Goal: Task Accomplishment & Management: Use online tool/utility

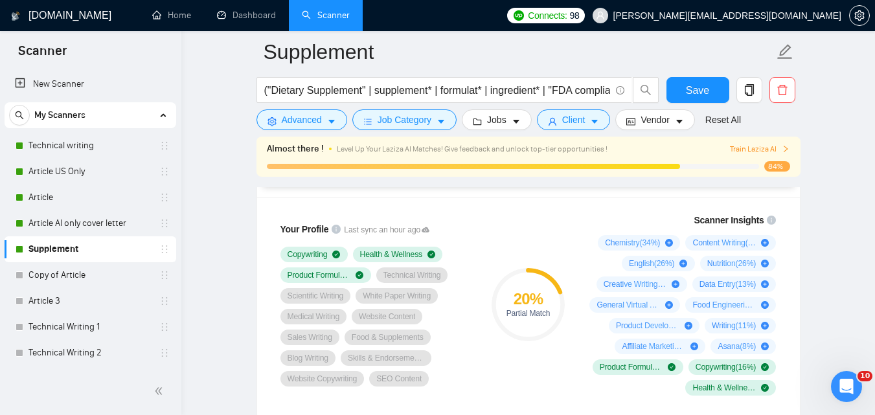
scroll to position [877, 0]
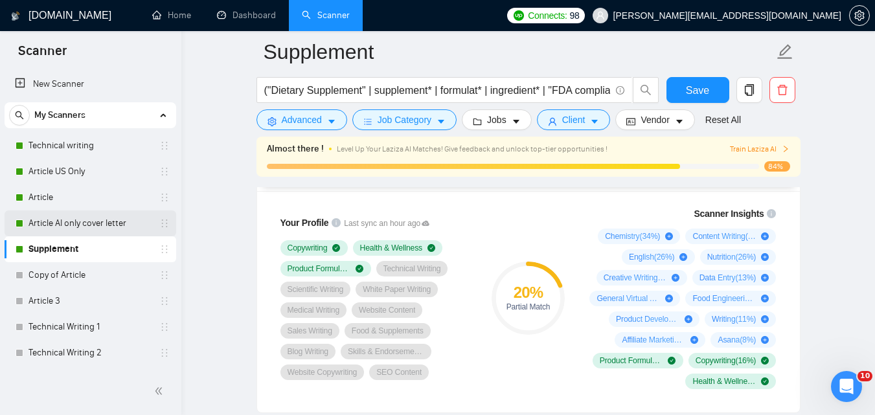
click at [47, 219] on link "Article AI only cover letter" at bounding box center [90, 224] width 123 height 26
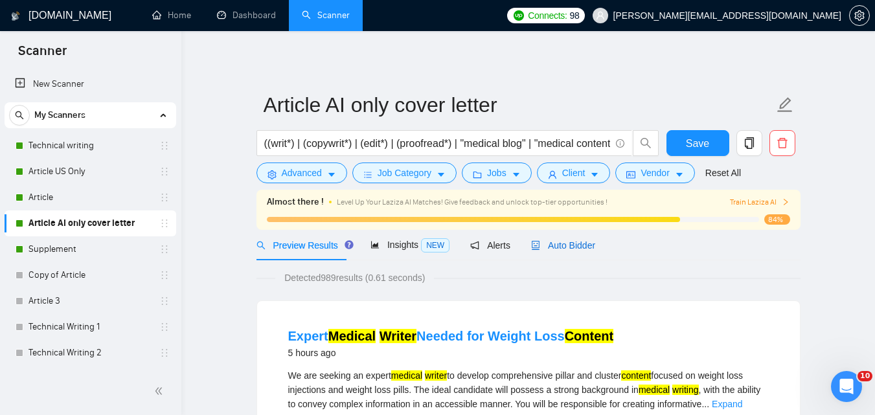
click at [551, 247] on span "Auto Bidder" at bounding box center [563, 245] width 64 height 10
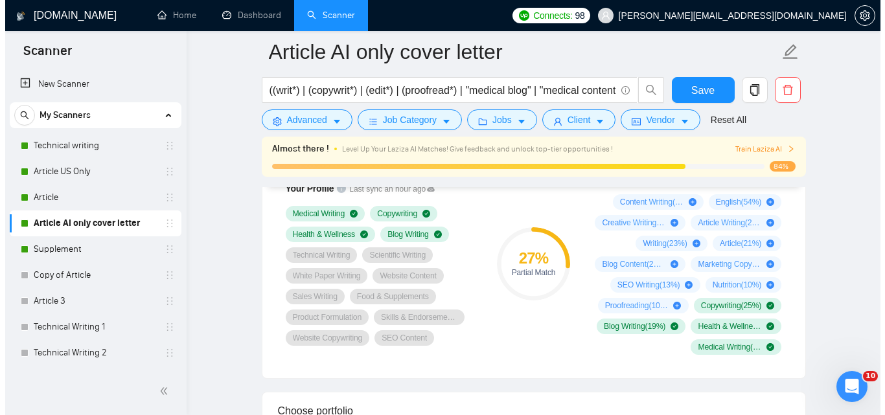
scroll to position [918, 0]
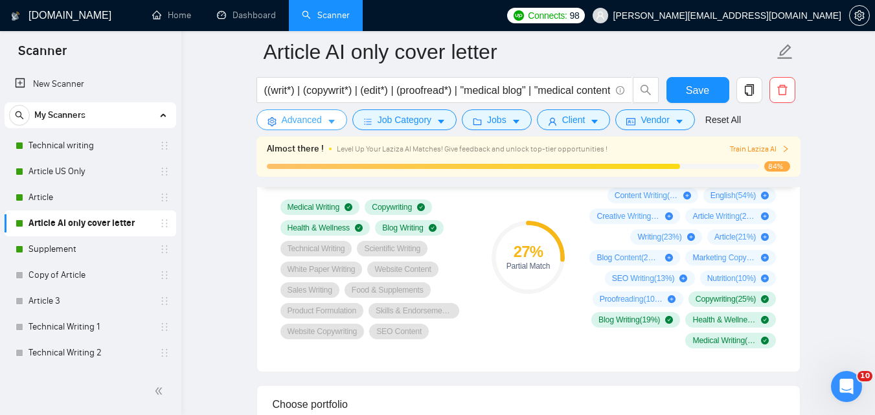
click at [327, 123] on icon "caret-down" at bounding box center [331, 121] width 9 height 9
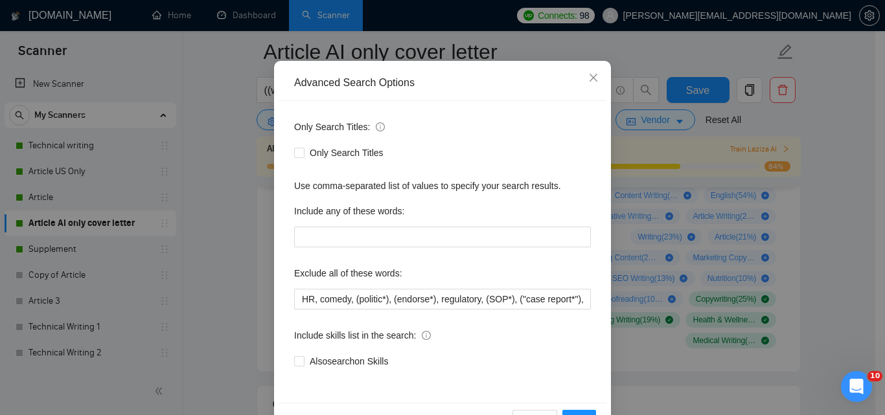
scroll to position [124, 0]
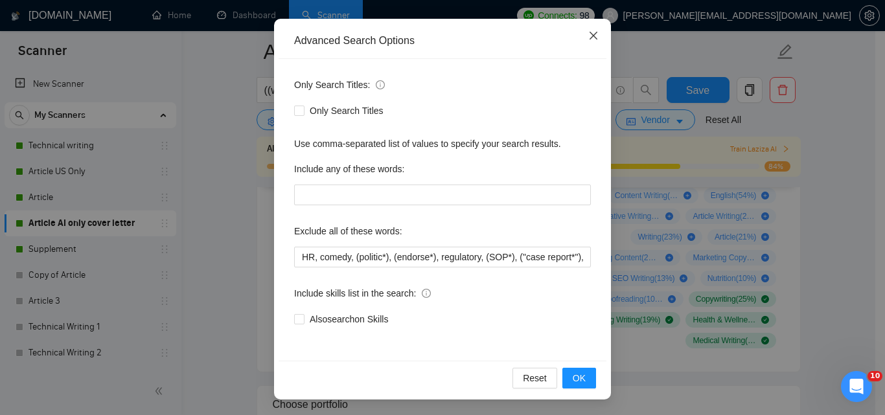
click at [589, 38] on icon "close" at bounding box center [593, 36] width 8 height 8
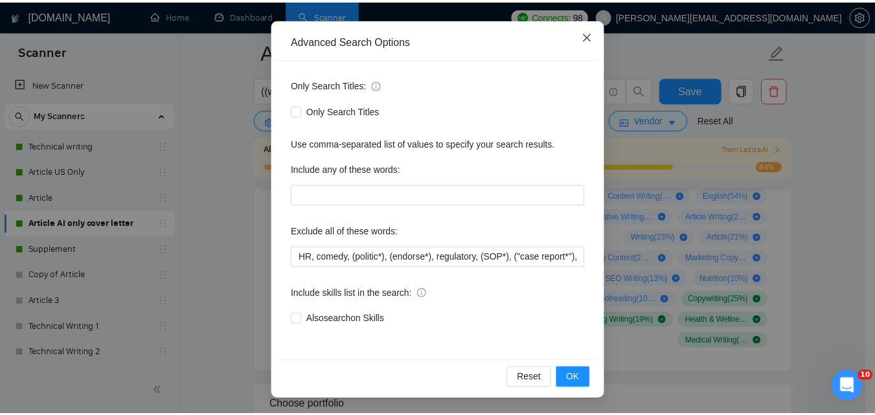
scroll to position [59, 0]
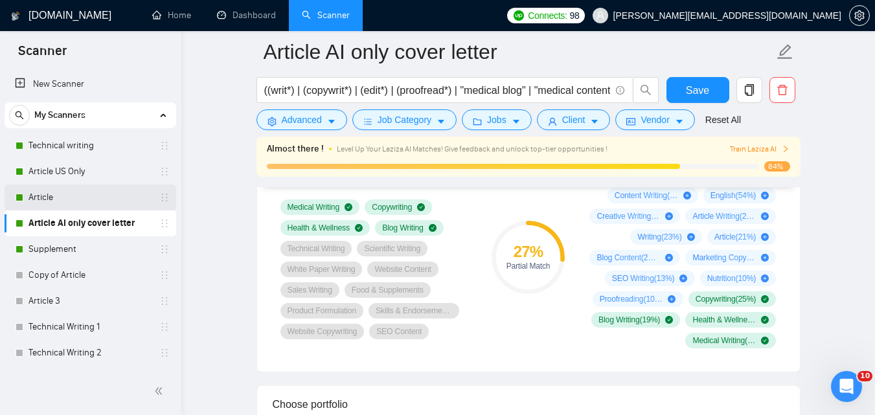
click at [109, 201] on link "Article" at bounding box center [90, 198] width 123 height 26
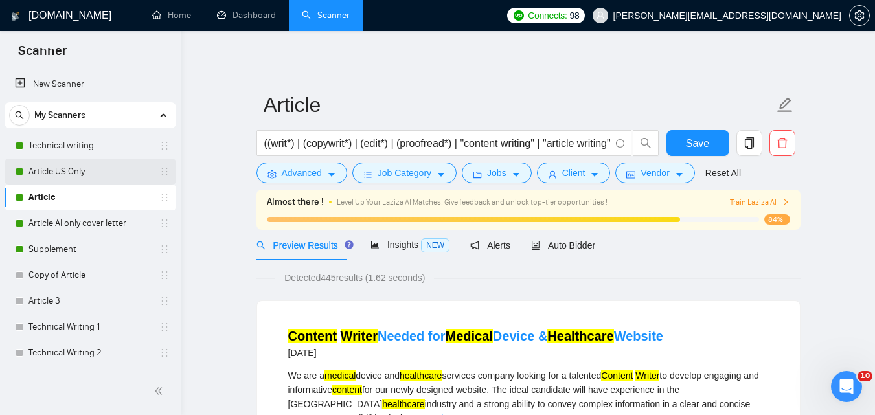
click at [104, 181] on link "Article US Only" at bounding box center [90, 172] width 123 height 26
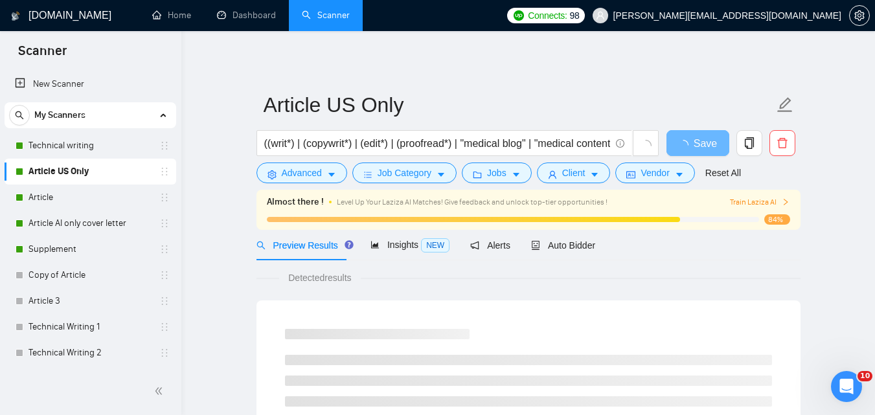
click at [104, 181] on link "Article US Only" at bounding box center [90, 172] width 123 height 26
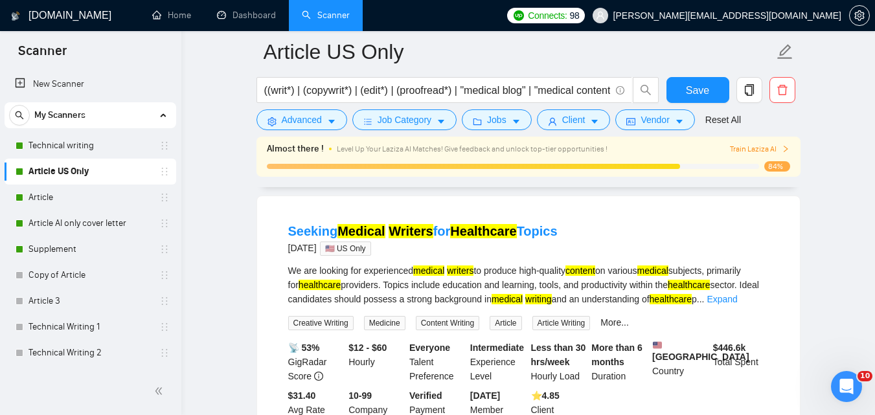
scroll to position [972, 0]
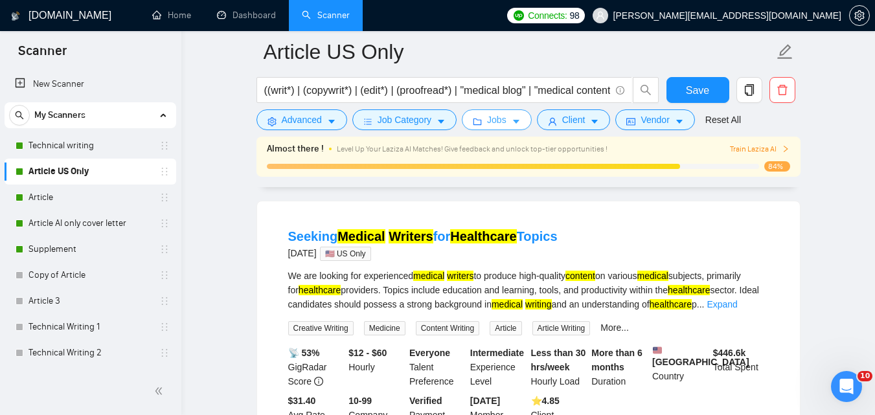
click at [504, 124] on button "Jobs" at bounding box center [497, 119] width 70 height 21
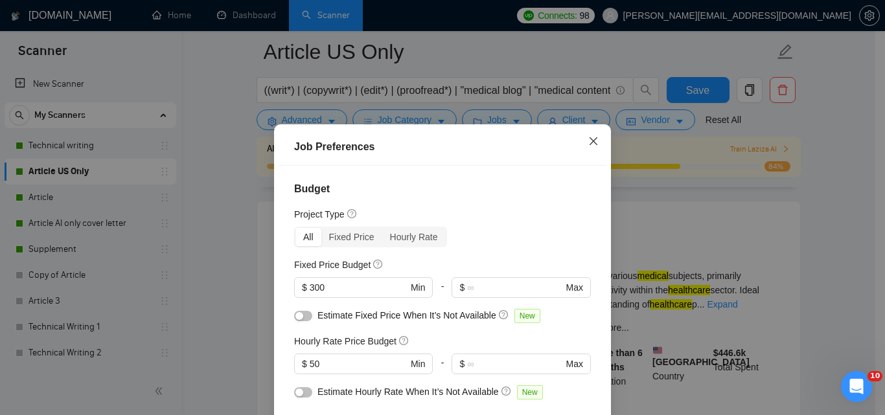
click at [588, 146] on icon "close" at bounding box center [593, 141] width 10 height 10
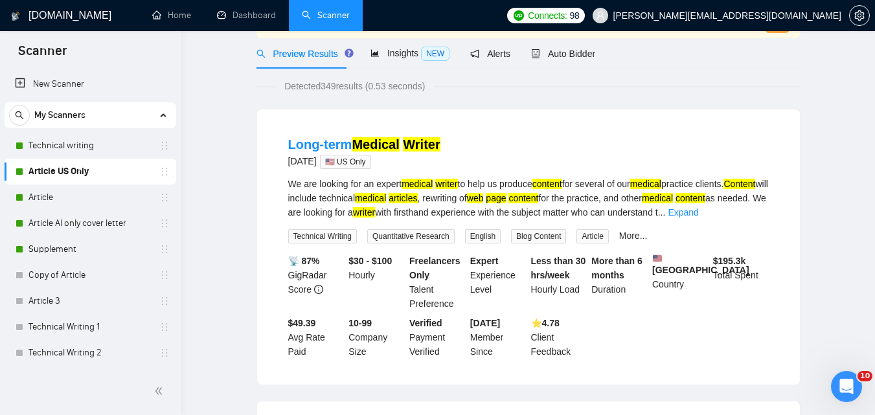
scroll to position [0, 0]
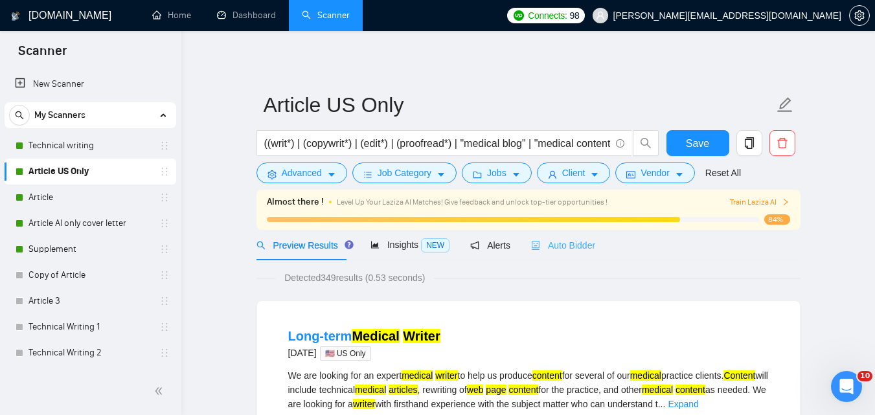
click at [565, 236] on div "Auto Bidder" at bounding box center [563, 245] width 64 height 30
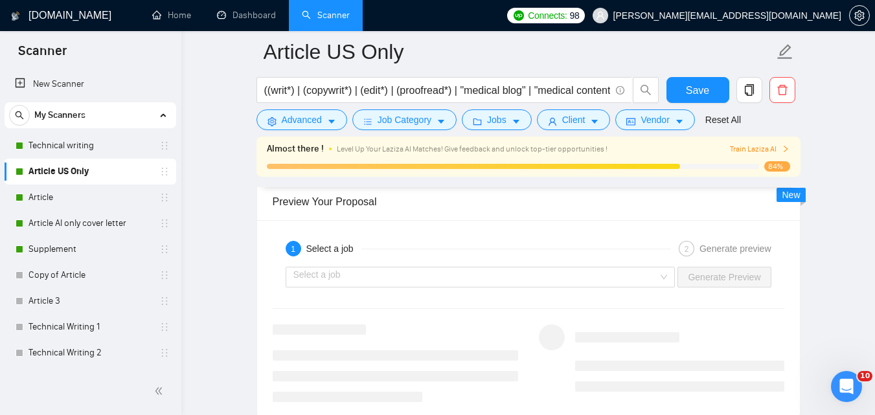
scroll to position [2397, 0]
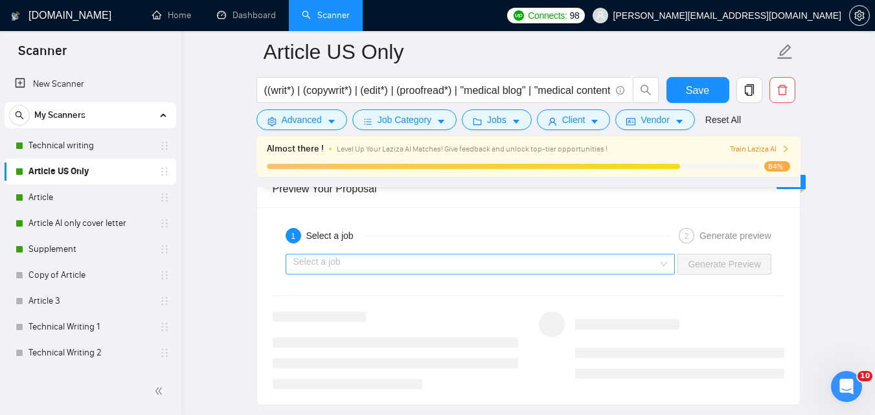
click at [453, 254] on div "Select a job" at bounding box center [481, 264] width 390 height 21
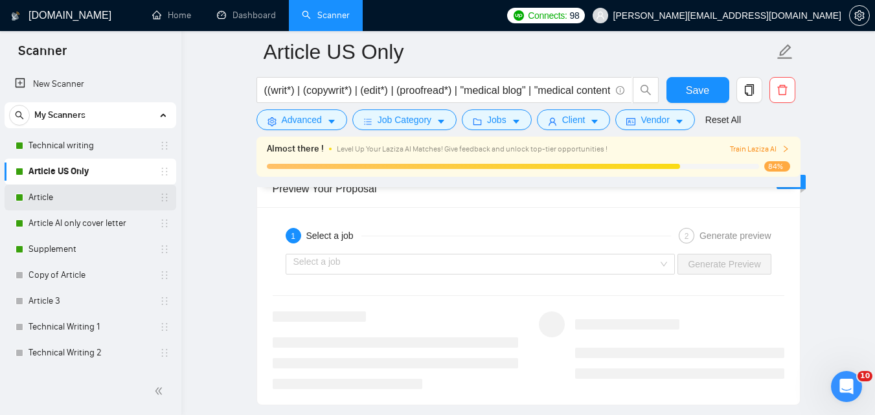
click at [95, 206] on link "Article" at bounding box center [90, 198] width 123 height 26
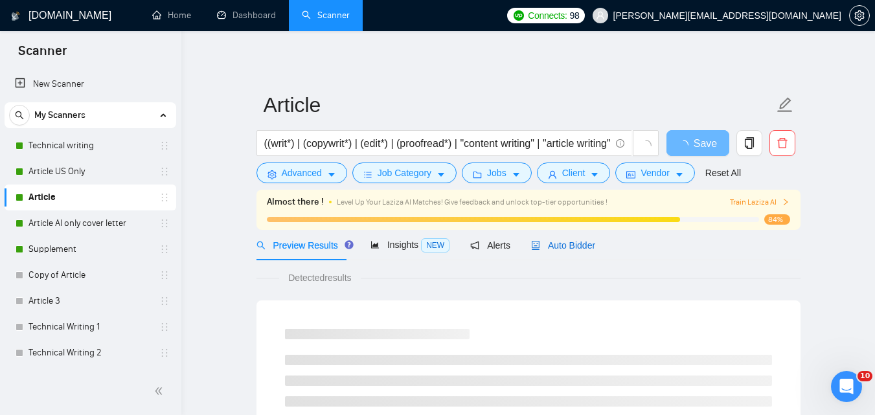
click at [560, 252] on div "Auto Bidder" at bounding box center [563, 245] width 64 height 14
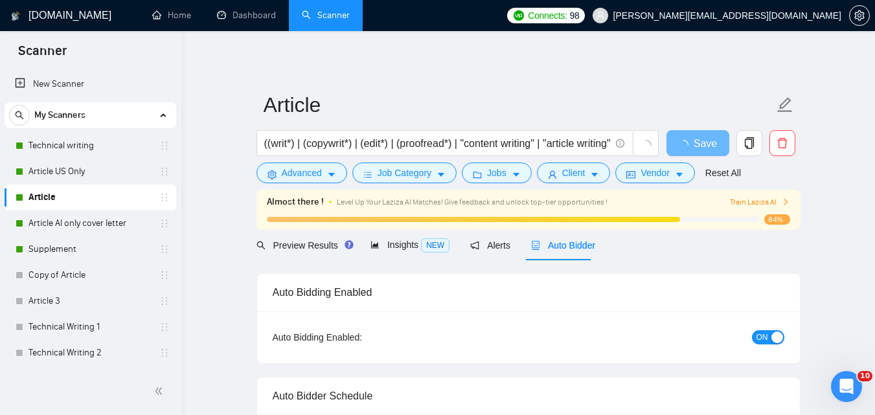
checkbox input "true"
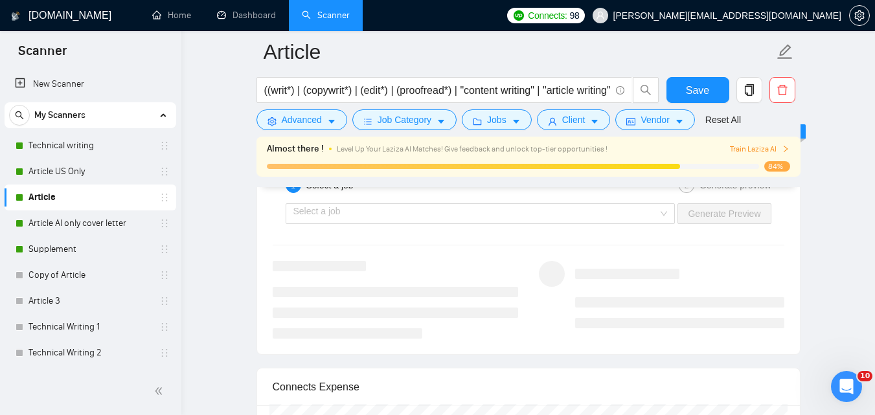
scroll to position [2427, 0]
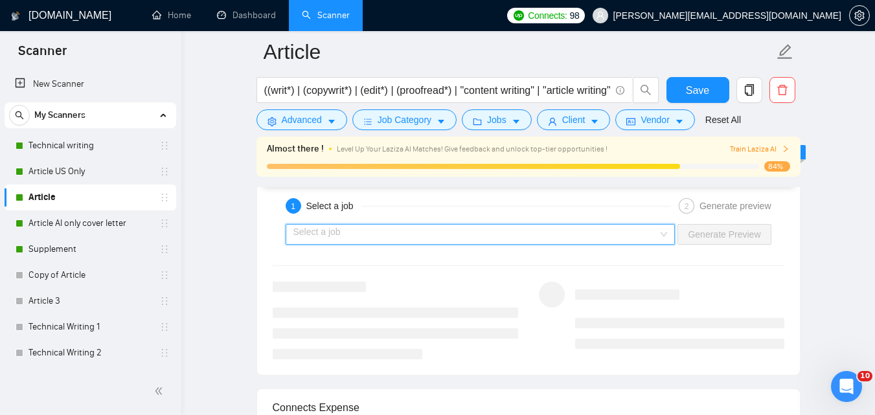
click at [403, 244] on input "search" at bounding box center [475, 234] width 365 height 19
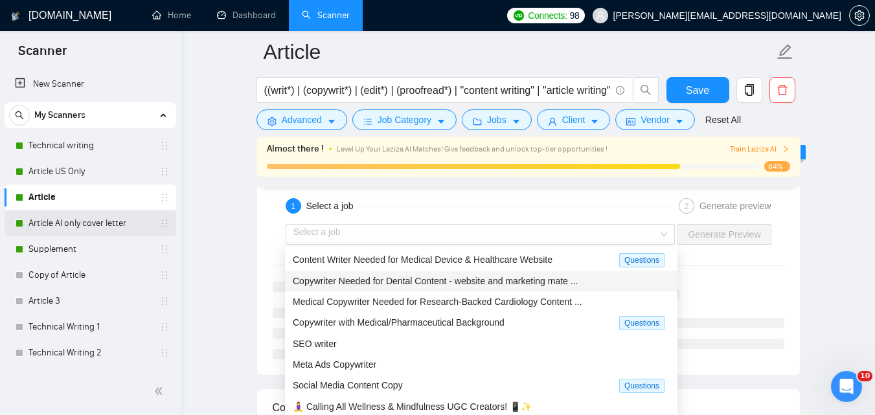
click at [62, 223] on link "Article AI only cover letter" at bounding box center [90, 224] width 123 height 26
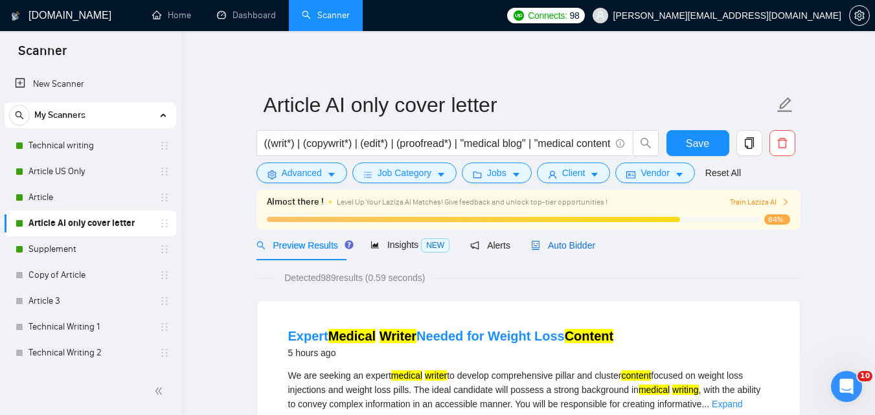
click at [542, 244] on span "Auto Bidder" at bounding box center [563, 245] width 64 height 10
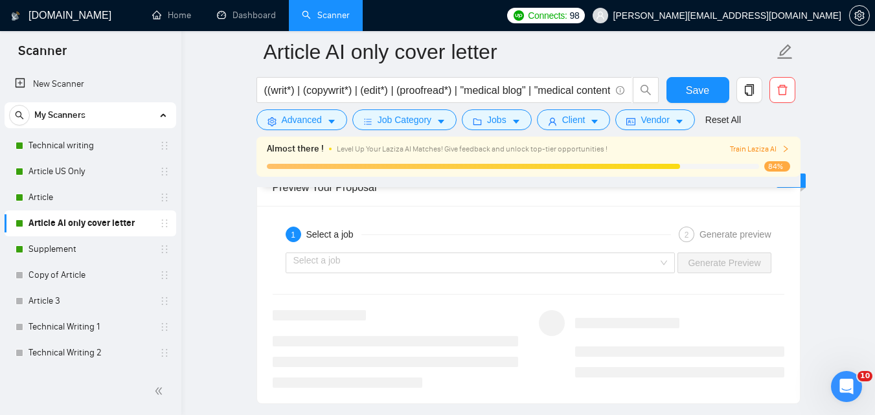
scroll to position [2418, 0]
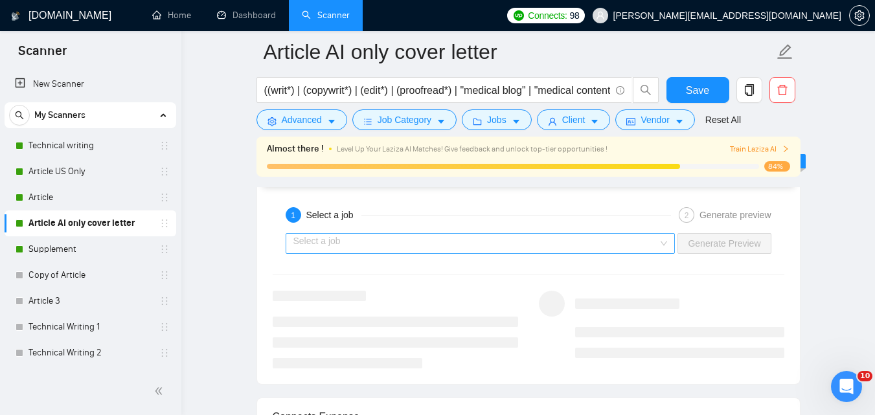
click at [622, 237] on input "search" at bounding box center [475, 243] width 365 height 19
click at [751, 297] on div at bounding box center [679, 324] width 209 height 67
click at [104, 173] on link "Article US Only" at bounding box center [90, 172] width 123 height 26
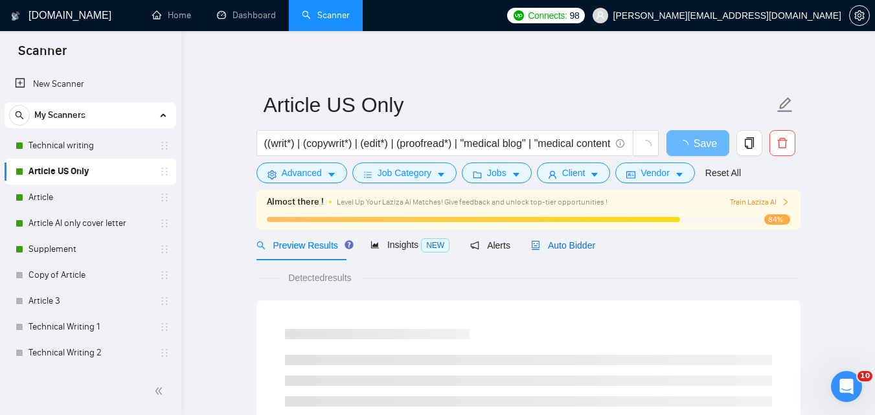
click at [545, 241] on span "Auto Bidder" at bounding box center [563, 245] width 64 height 10
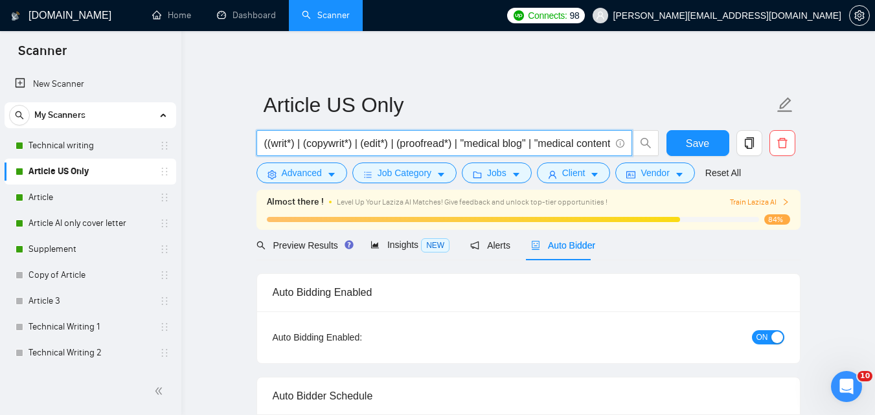
click at [419, 135] on input "((writ*) | (copywrit*) | (edit*) | (proofread*) | "medical blog" | "medical con…" at bounding box center [437, 143] width 346 height 16
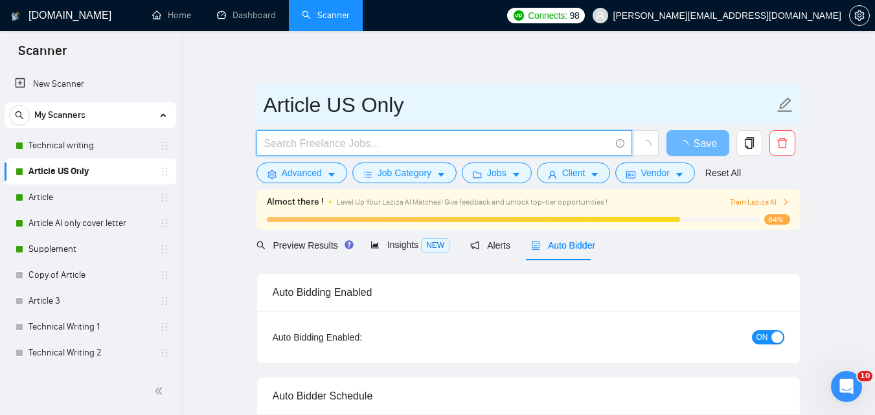
paste input "(writ* | copywrit* | edit* | proofread* | article* | content | "web page" | new…"
type input "(writ* | copywrit* | edit* | proofread* | article* | content | "web page" | new…"
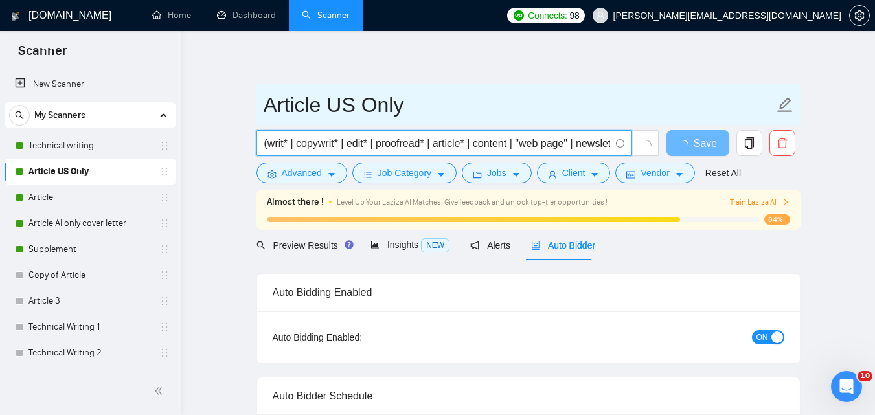
scroll to position [0, 190]
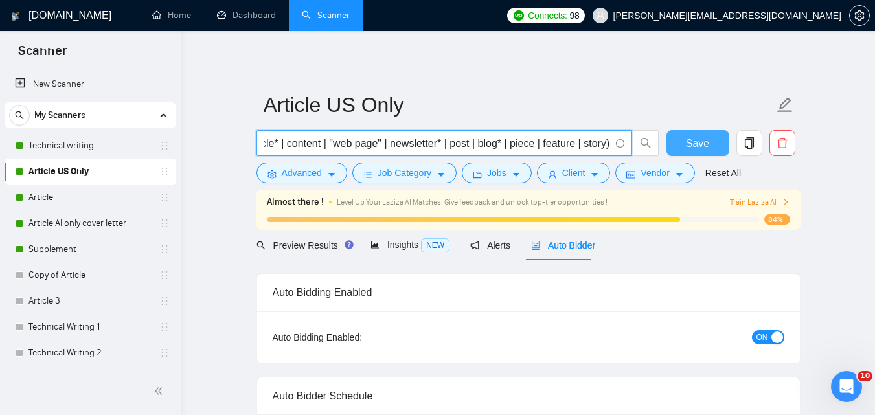
type input "(writ* | copywrit* | edit* | proofread* | article* | content | "web page" | new…"
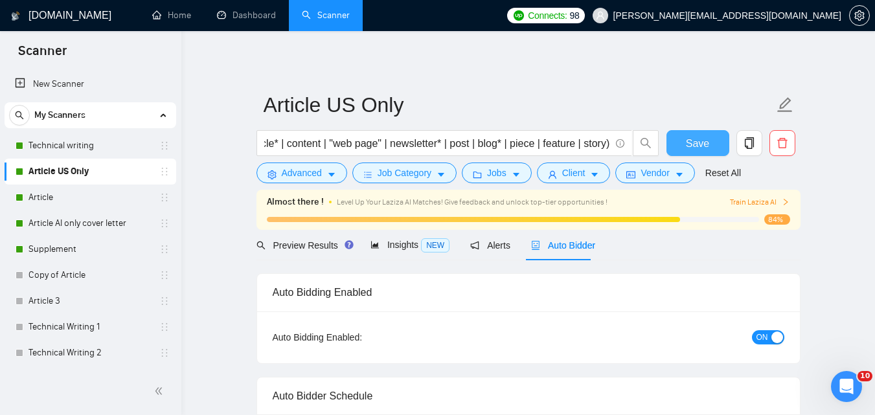
click at [696, 139] on span "Save" at bounding box center [697, 143] width 23 height 16
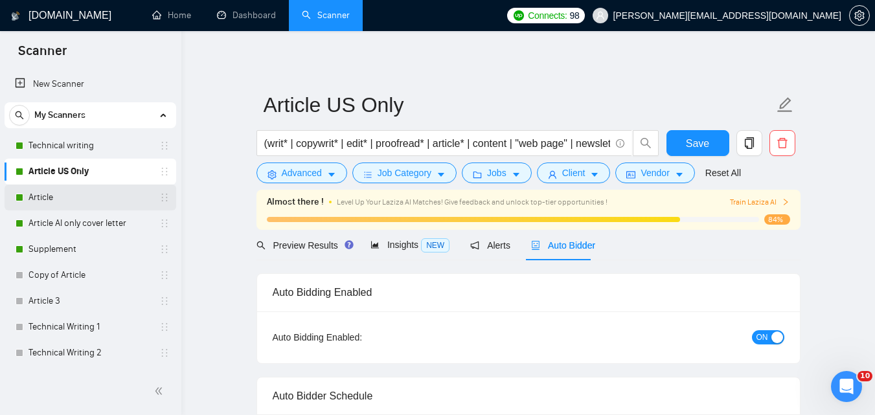
click at [101, 196] on link "Article" at bounding box center [90, 198] width 123 height 26
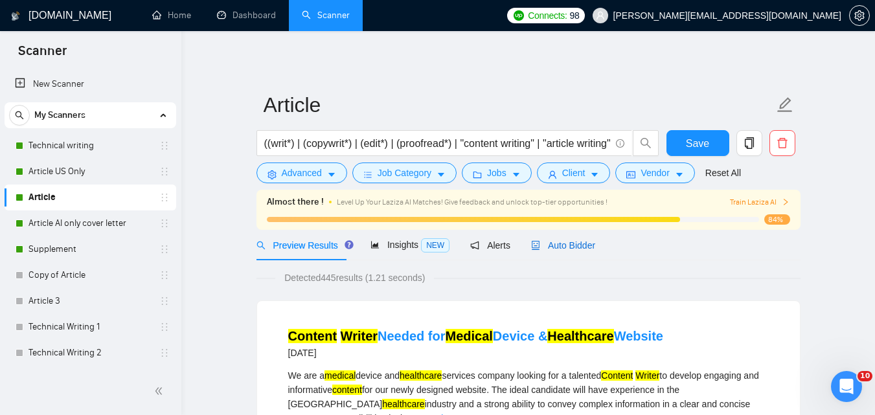
click at [569, 251] on span "Auto Bidder" at bounding box center [563, 245] width 64 height 10
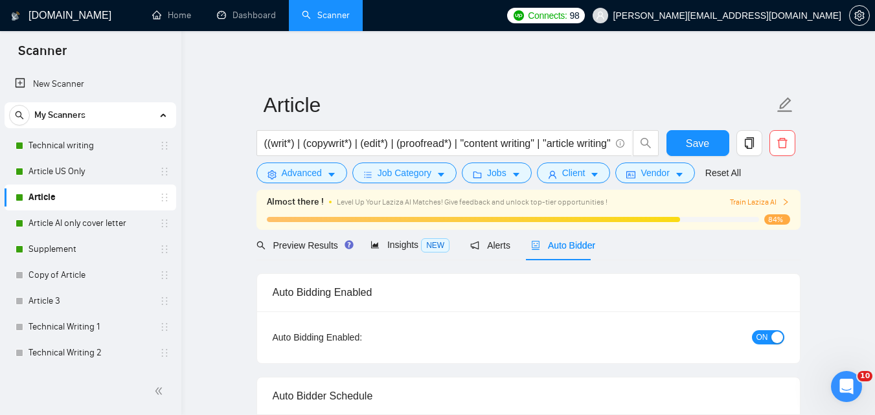
checkbox input "true"
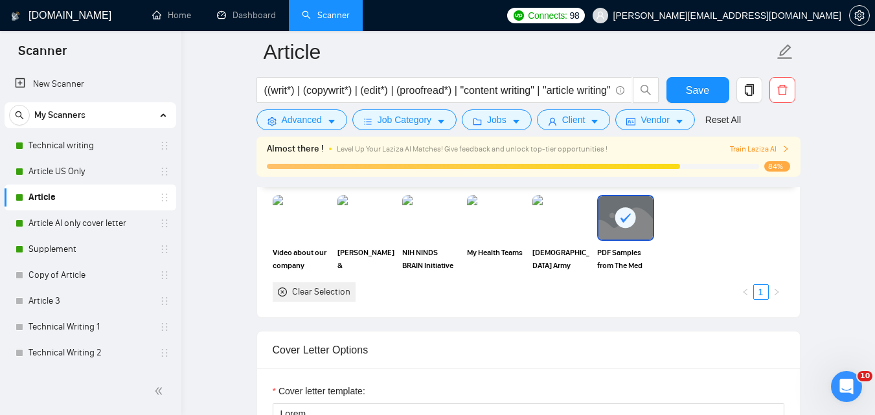
scroll to position [1040, 0]
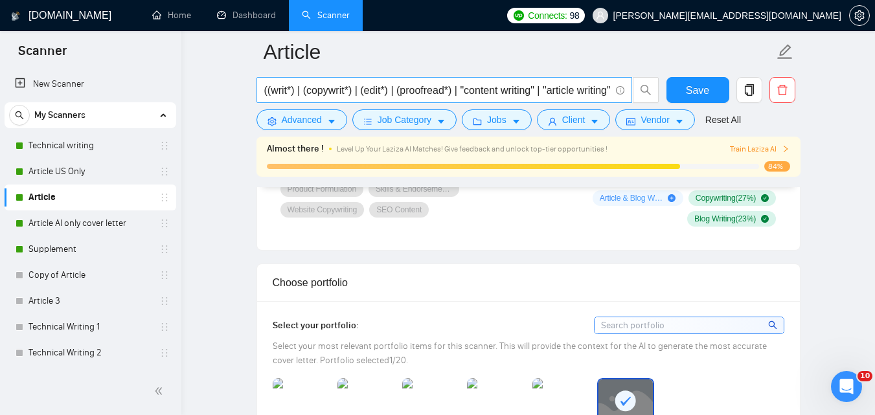
click at [444, 92] on input "((writ*) | (copywrit*) | (edit*) | (proofread*) | "content writing" | "article …" at bounding box center [437, 90] width 346 height 16
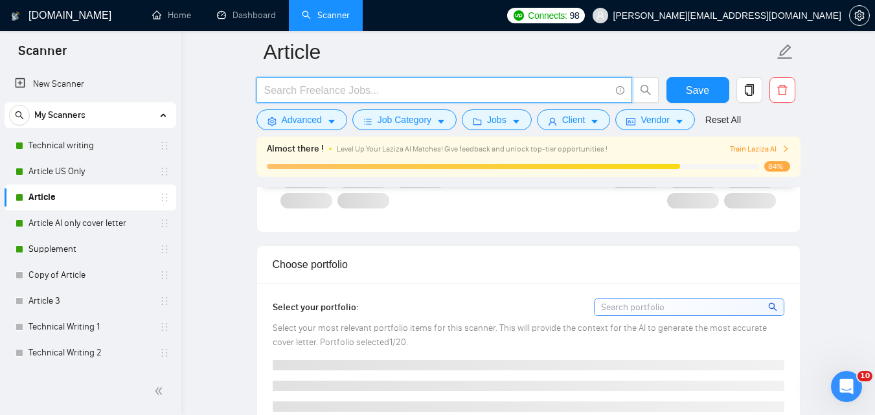
paste input "(medic* | health* | "[MEDICAL_DATA]" | "mental health" | "dietary supplement" |…"
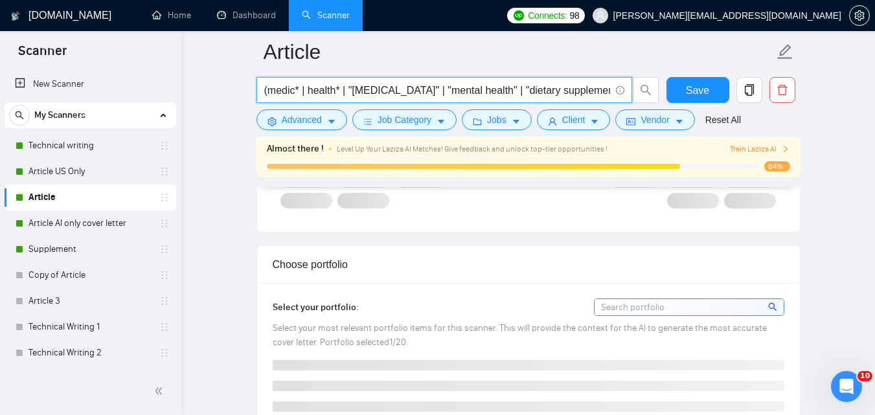
scroll to position [0, 685]
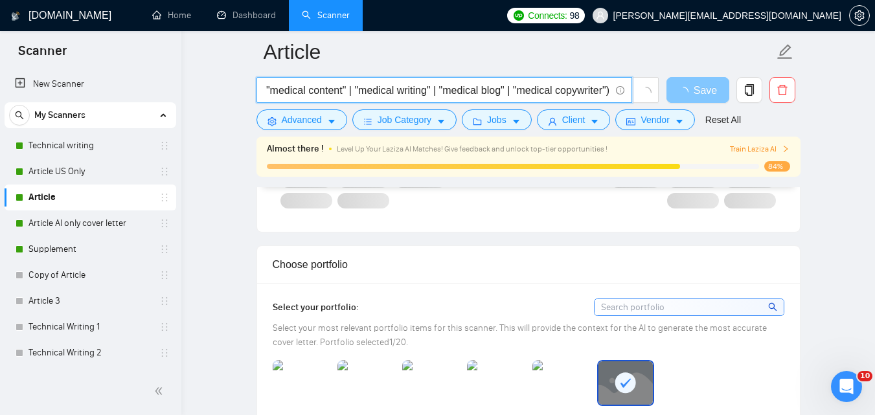
type input "(medic* | health* | "[MEDICAL_DATA]" | "mental health" | "dietary supplement" |…"
click at [680, 88] on span "loading" at bounding box center [686, 92] width 16 height 10
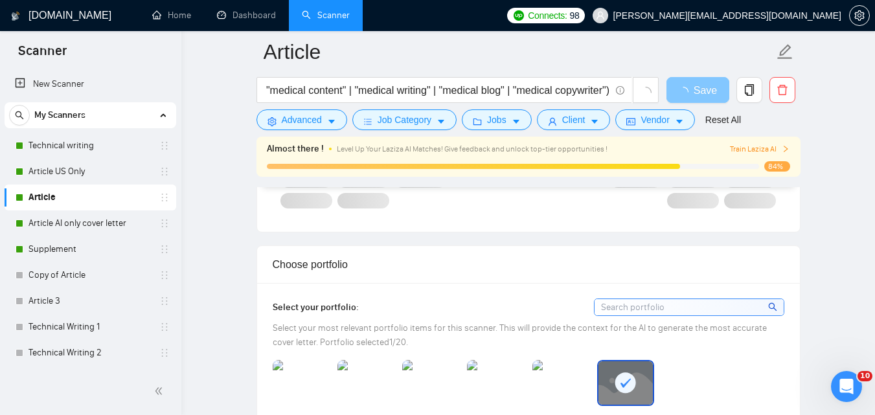
scroll to position [0, 0]
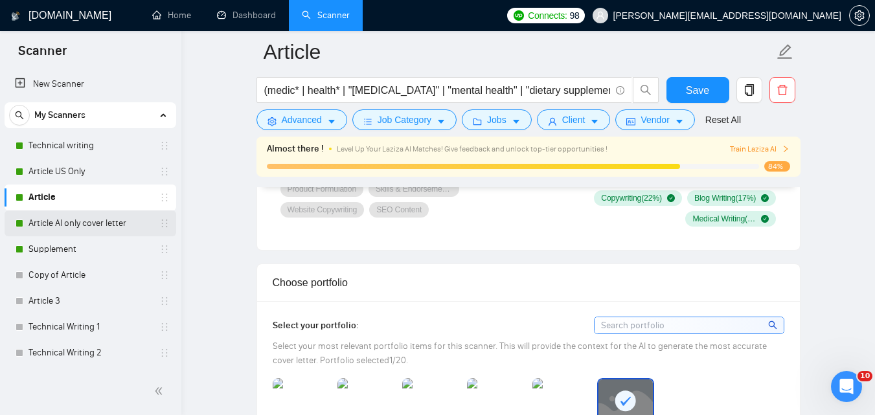
click at [74, 230] on link "Article AI only cover letter" at bounding box center [90, 224] width 123 height 26
click at [683, 93] on button "Save" at bounding box center [698, 90] width 63 height 26
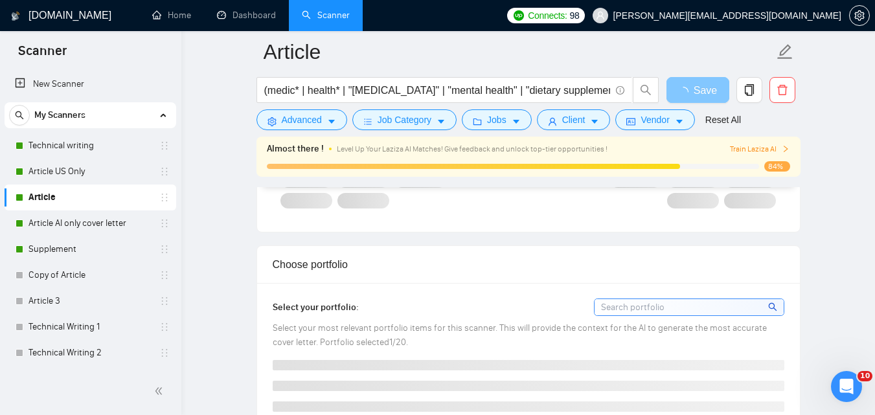
click at [683, 93] on icon "loading" at bounding box center [683, 93] width 14 height 14
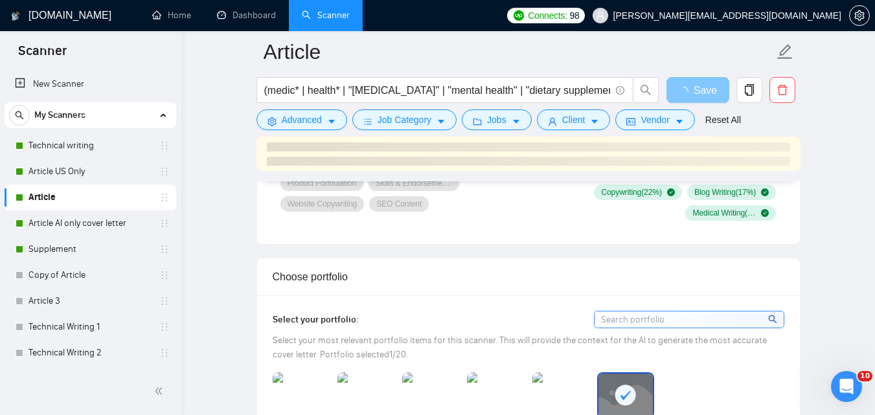
drag, startPoint x: 683, startPoint y: 85, endPoint x: 627, endPoint y: 106, distance: 60.0
click at [627, 106] on div "(medic* | health* | "[MEDICAL_DATA]" | "mental health" | "dietary supplement" |…" at bounding box center [526, 93] width 544 height 32
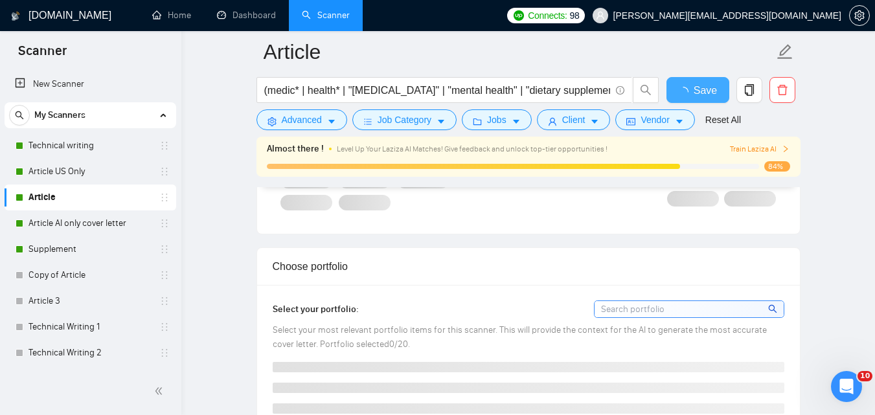
checkbox input "true"
click at [627, 106] on div "(medic* | health* | "[MEDICAL_DATA]" | "mental health" | "dietary supplement" |…" at bounding box center [458, 93] width 408 height 32
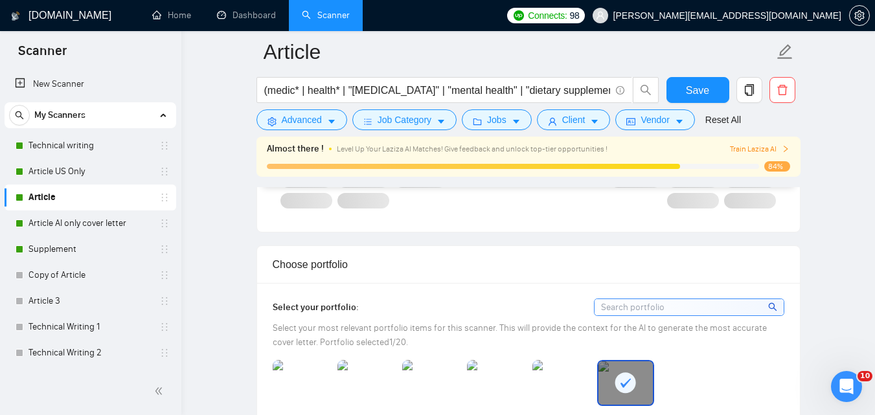
click at [627, 106] on div "(medic* | health* | "[MEDICAL_DATA]" | "mental health" | "dietary supplement" |…" at bounding box center [458, 93] width 408 height 32
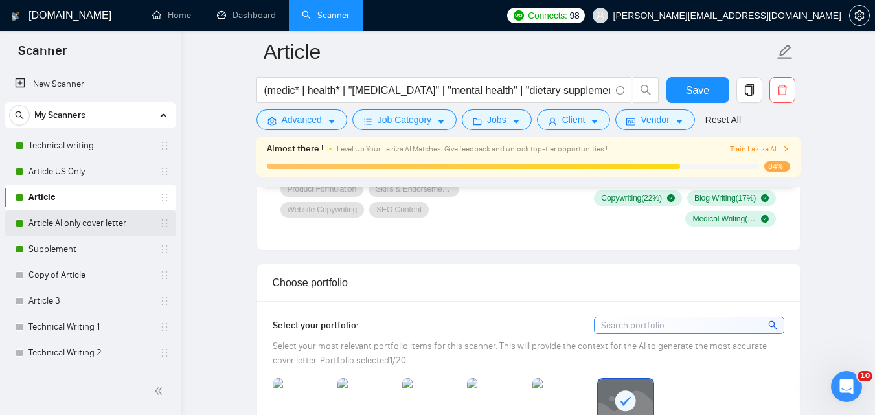
click at [117, 230] on link "Article AI only cover letter" at bounding box center [90, 224] width 123 height 26
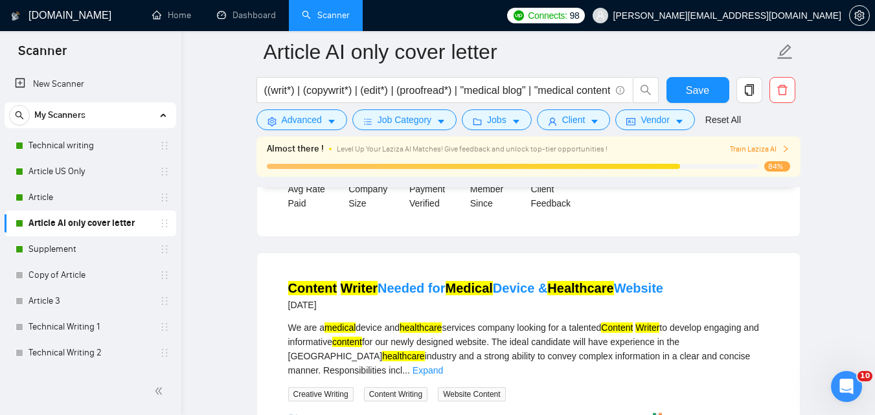
scroll to position [320, 0]
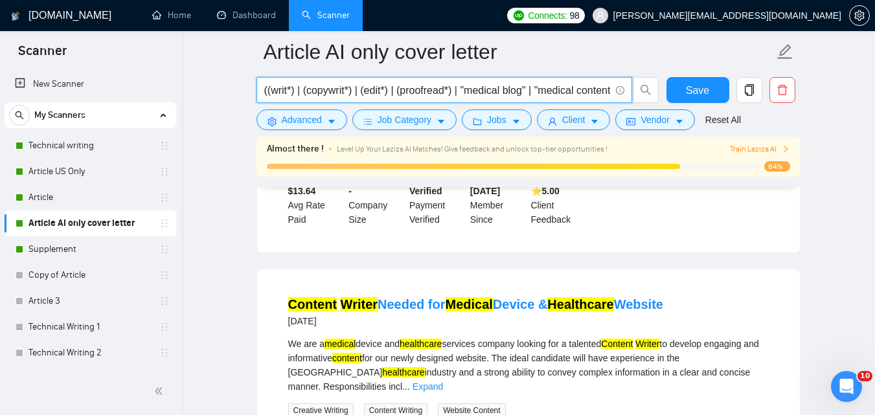
click at [569, 96] on input "((writ*) | (copywrit*) | (edit*) | (proofread*) | "medical blog" | "medical con…" at bounding box center [437, 90] width 346 height 16
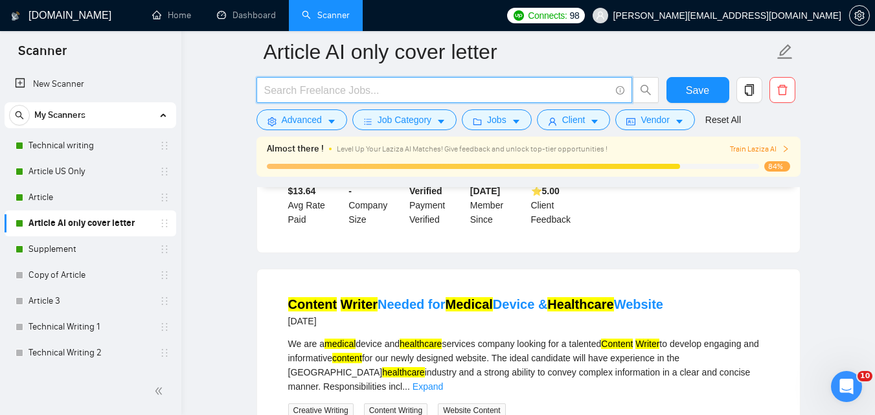
paste input "("science writing" | "science writer" | "research paper" | "biomedical sciences…"
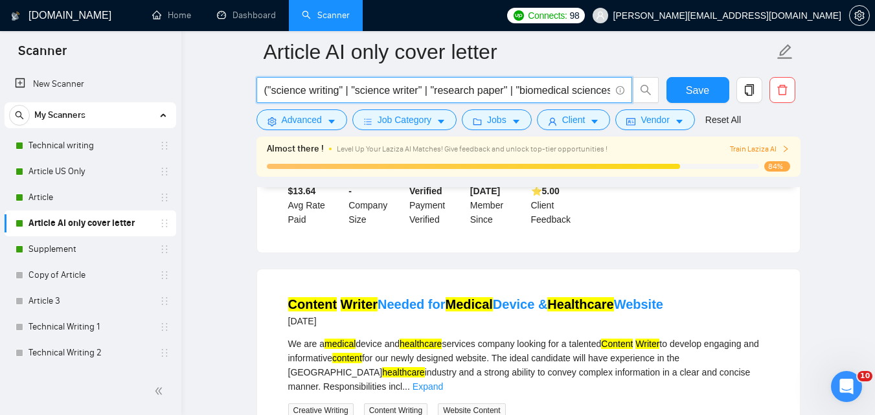
scroll to position [0, 498]
click at [569, 95] on input "("science writing" | "science writer" | "research paper" | "biomedical sciences…" at bounding box center [437, 90] width 346 height 16
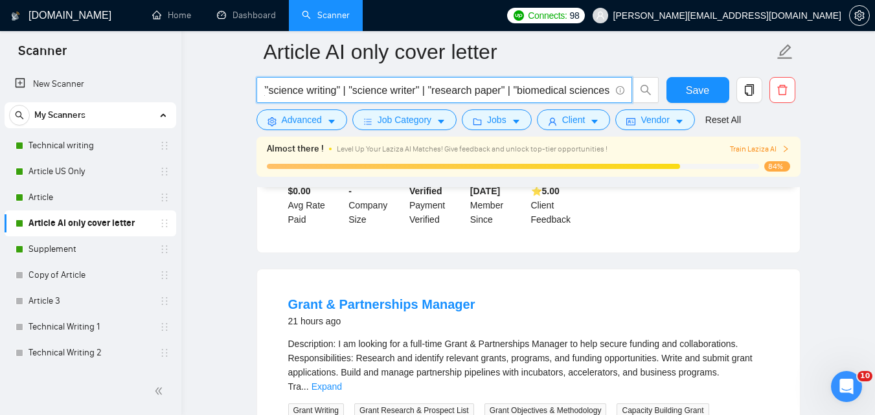
scroll to position [0, 0]
type input "("science writing" | "science writer" | "research paper" | "biomedical sciences…"
click at [700, 86] on span "Save" at bounding box center [697, 90] width 23 height 16
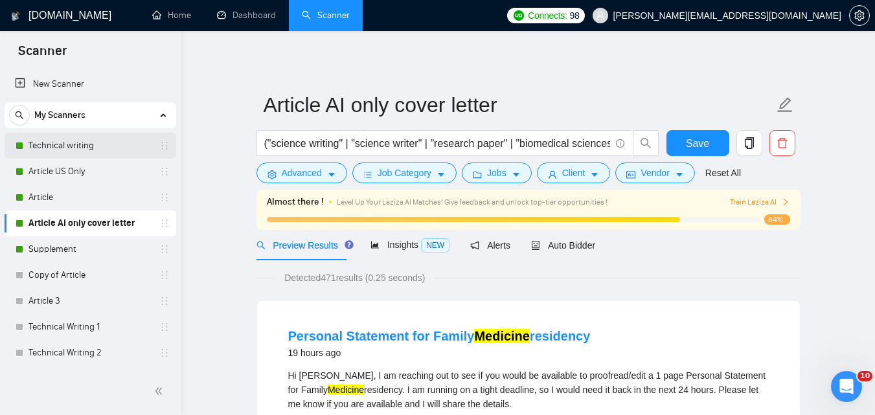
click at [97, 144] on link "Technical writing" at bounding box center [90, 146] width 123 height 26
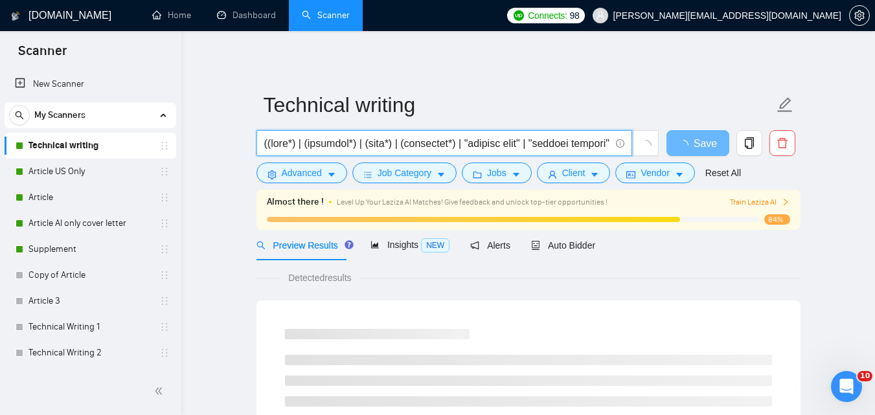
click at [428, 147] on input "text" at bounding box center [437, 143] width 346 height 16
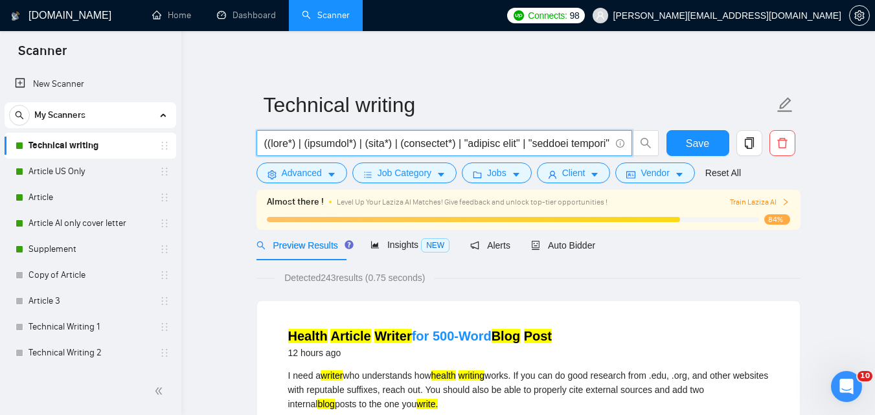
paste input ""science writ*" | "research paper*" | "white paper*" | "research report*" | "te…"
type input "("science writ*" | "research paper*" | "white paper*" | "research report*" | "t…"
click at [685, 148] on button "Save" at bounding box center [698, 143] width 63 height 26
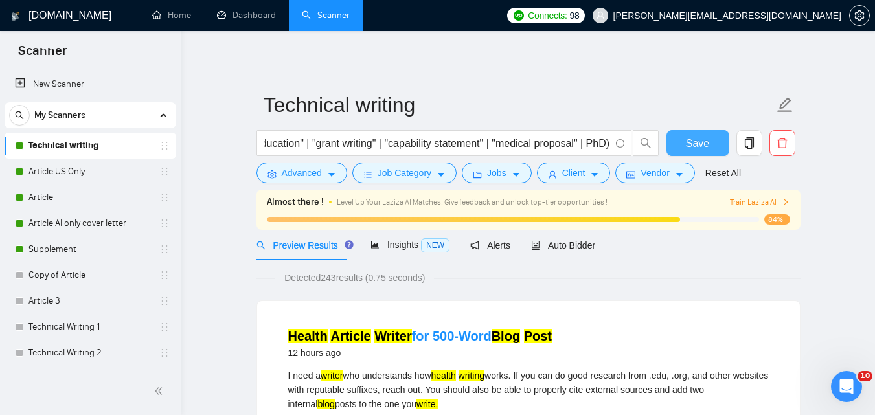
scroll to position [0, 0]
